Goal: Check status: Check status

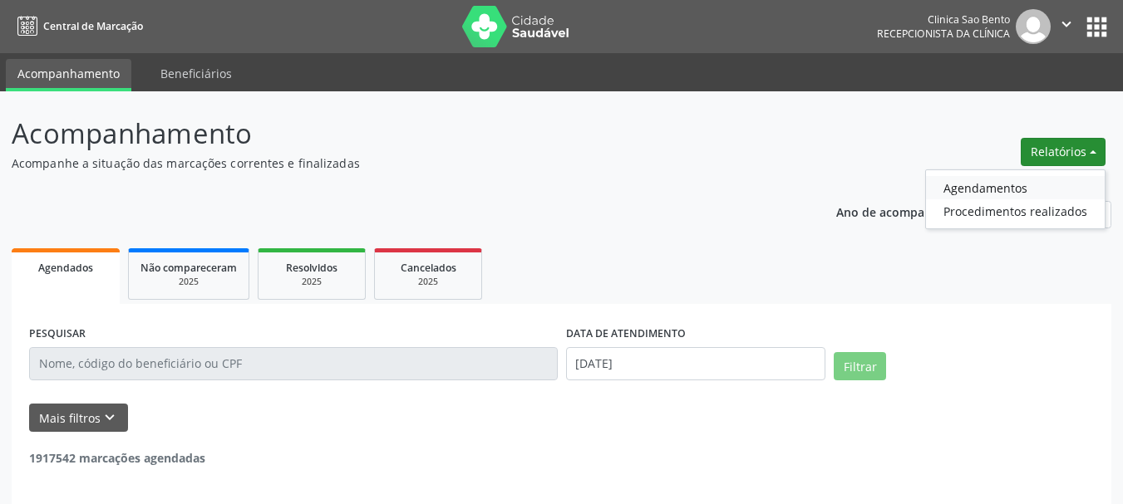
click at [991, 176] on link "Agendamentos" at bounding box center [1015, 187] width 179 height 23
select select "8"
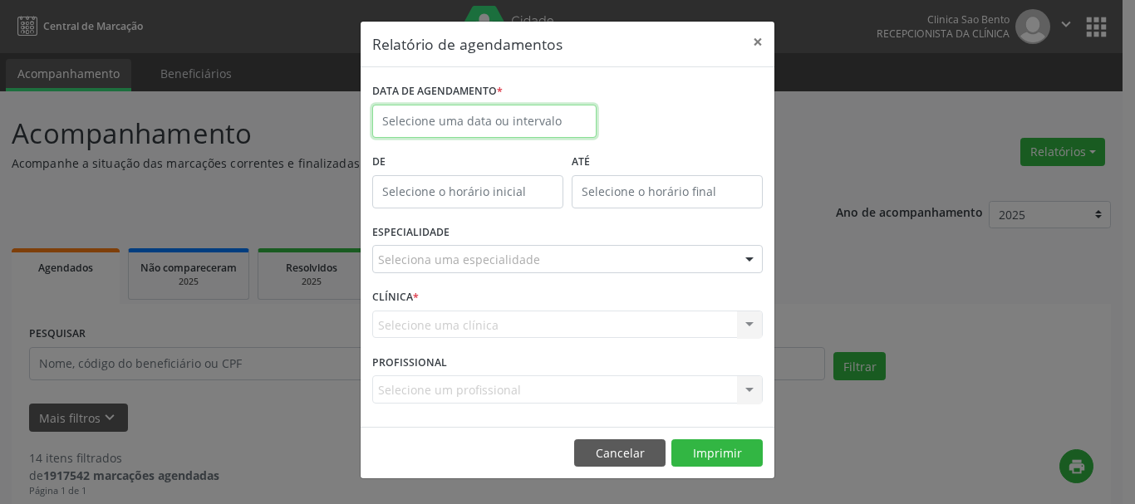
click at [494, 111] on input "text" at bounding box center [484, 121] width 224 height 33
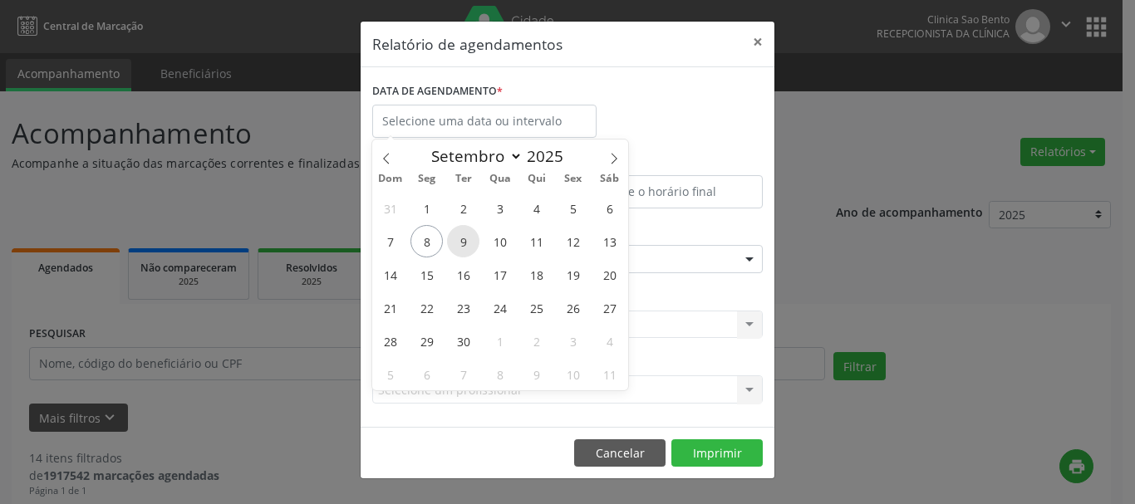
click at [463, 240] on span "9" at bounding box center [463, 241] width 32 height 32
type input "[DATE]"
click at [463, 240] on span "9" at bounding box center [463, 241] width 32 height 32
click at [463, 240] on div "ESPECIALIDADE Seleciona uma especialidade Todas as especialidades Alergologia A…" at bounding box center [567, 252] width 399 height 65
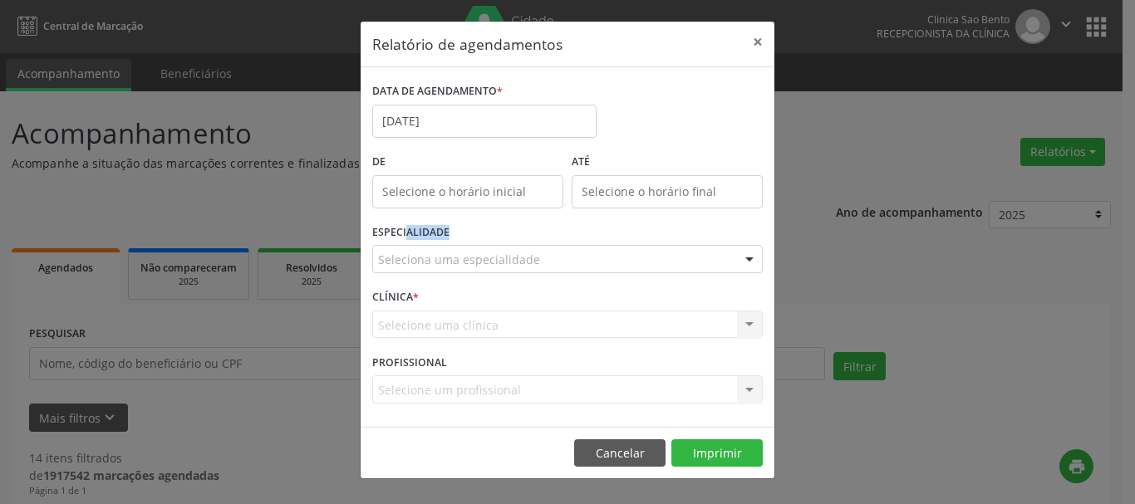
click at [463, 240] on div "ESPECIALIDADE Seleciona uma especialidade Todas as especialidades Alergologia A…" at bounding box center [567, 252] width 399 height 65
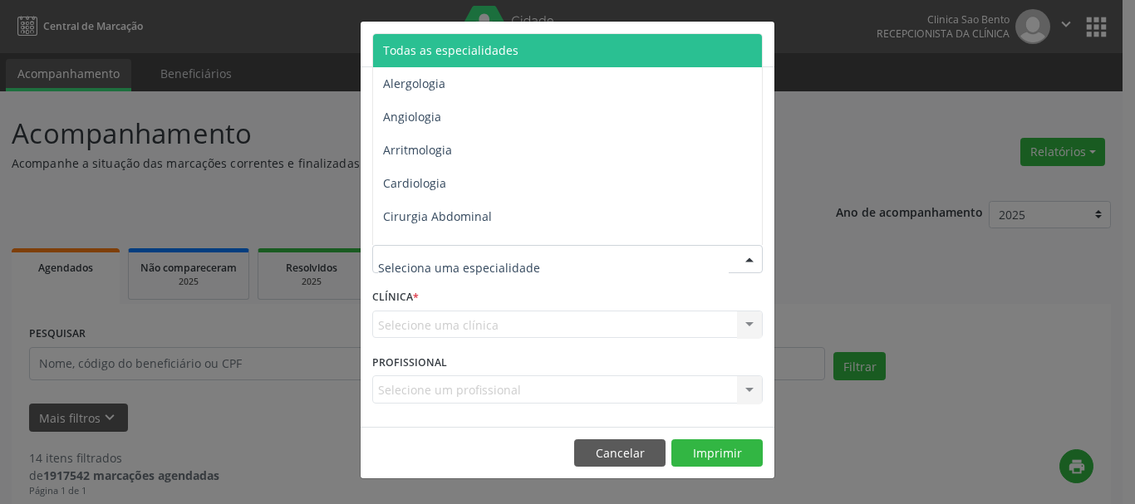
click at [706, 259] on div at bounding box center [567, 259] width 391 height 28
click at [676, 55] on span "Todas as especialidades" at bounding box center [568, 50] width 391 height 33
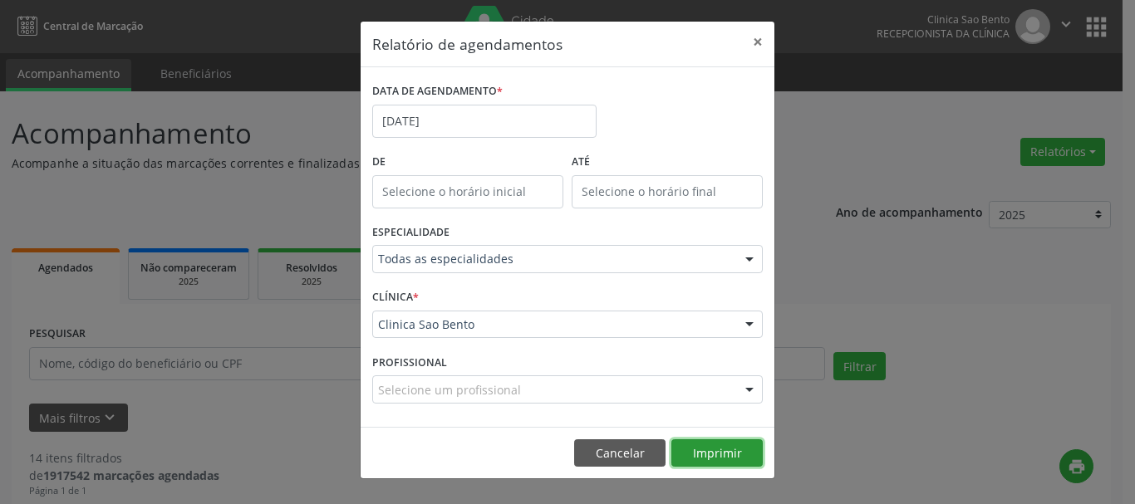
click at [732, 450] on button "Imprimir" at bounding box center [716, 454] width 91 height 28
